Goal: Transaction & Acquisition: Purchase product/service

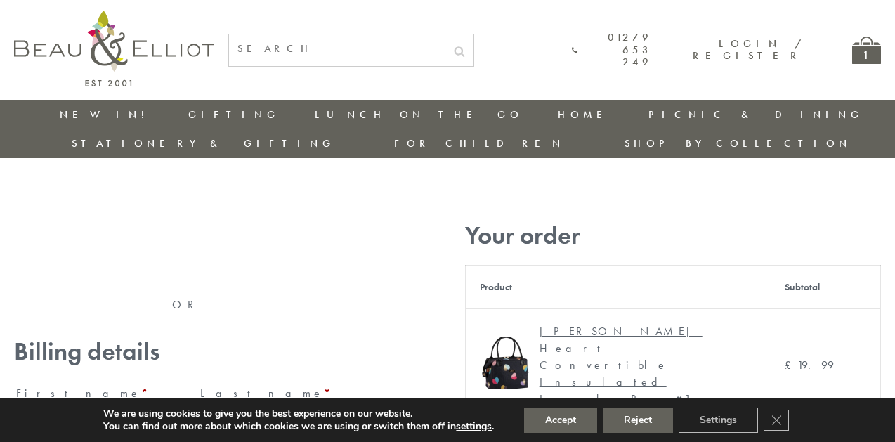
type input "[EMAIL_ADDRESS][DOMAIN_NAME]"
type input "[PERSON_NAME]"
type input "23, [GEOGRAPHIC_DATA], [GEOGRAPHIC_DATA]"
type input "[GEOGRAPHIC_DATA]"
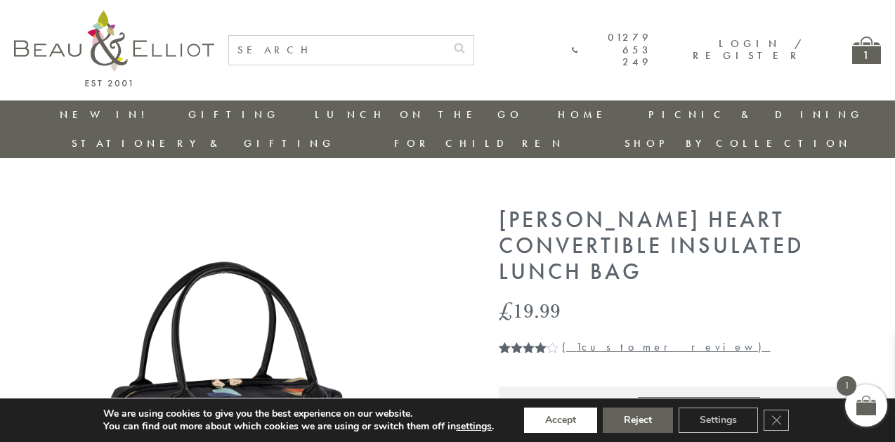
click at [561, 420] on button "Accept" at bounding box center [560, 420] width 73 height 25
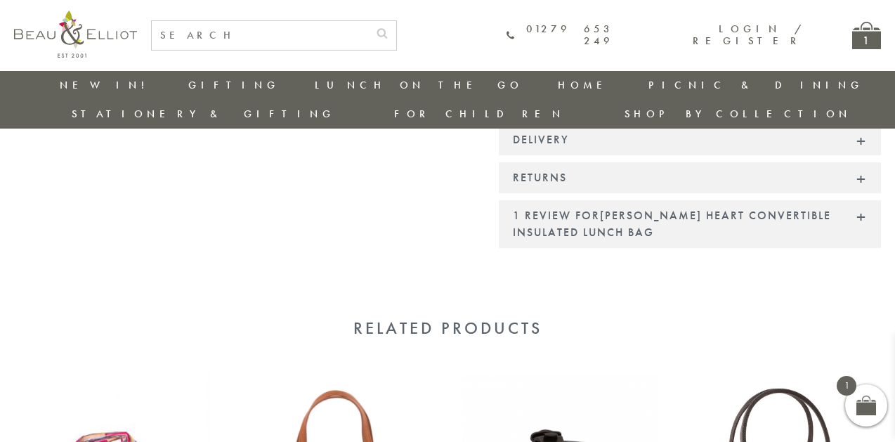
scroll to position [1456, 0]
